Goal: Transaction & Acquisition: Purchase product/service

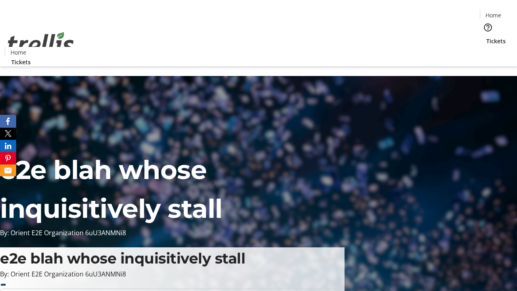
click at [487, 37] on span "Tickets" at bounding box center [496, 41] width 19 height 8
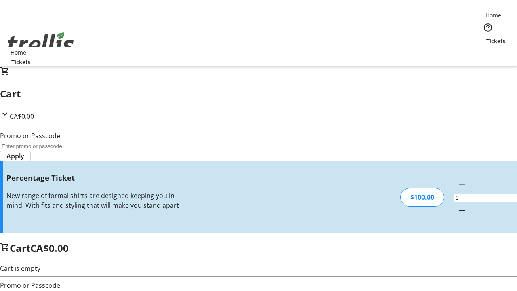
click at [457, 205] on mat-icon "Increment by one" at bounding box center [462, 210] width 10 height 10
type input "1"
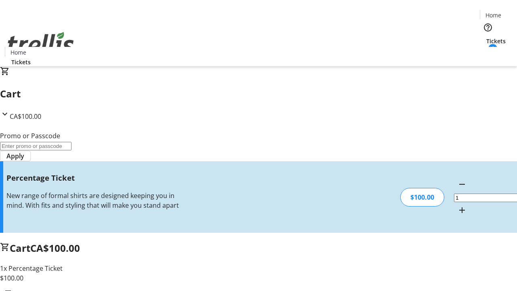
type input "FOO"
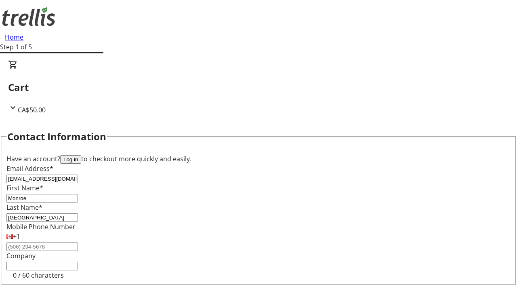
type input "[GEOGRAPHIC_DATA]"
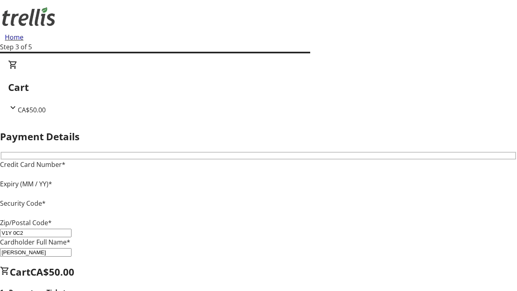
type input "V1Y 0C2"
